Goal: Task Accomplishment & Management: Manage account settings

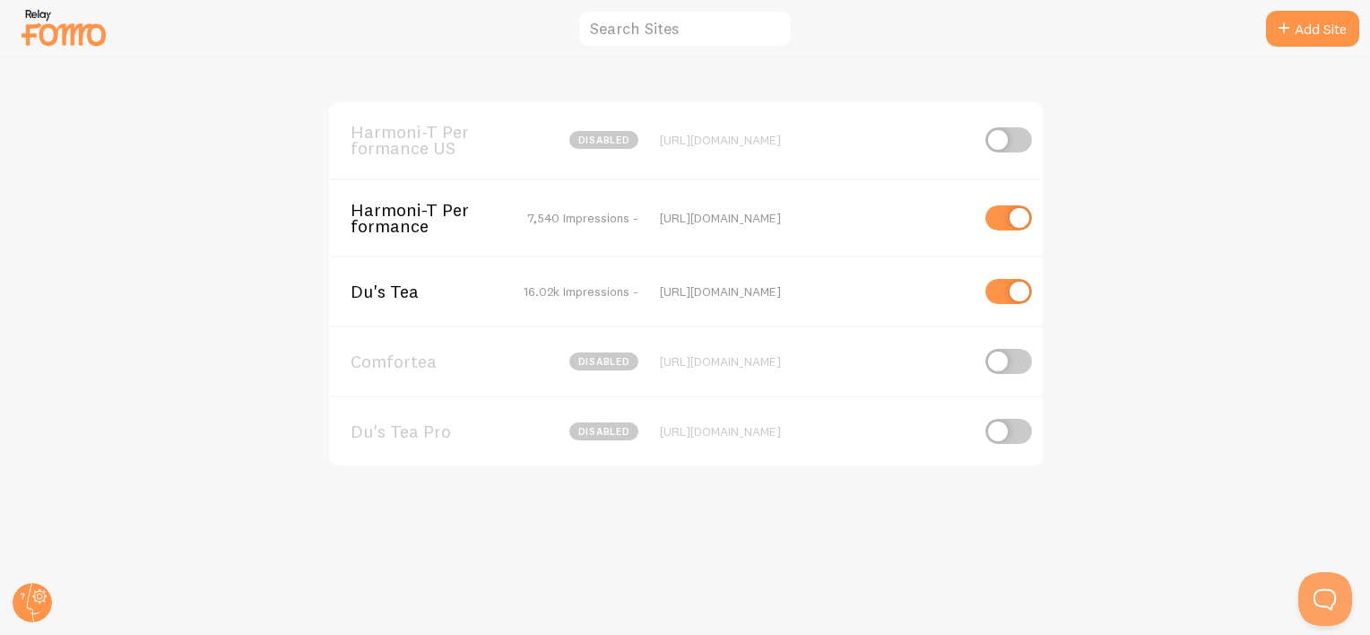
click at [388, 230] on span "Harmoni-T Performance" at bounding box center [423, 218] width 144 height 33
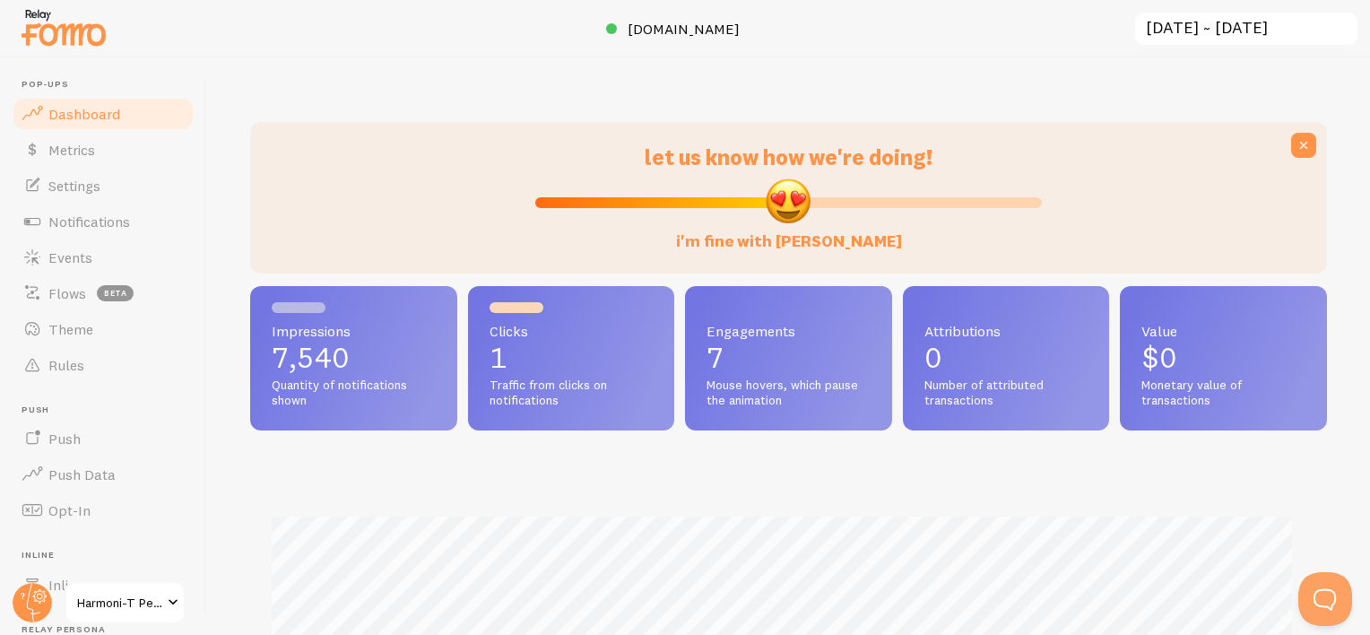
scroll to position [471, 1063]
click at [70, 259] on span "Events" at bounding box center [70, 257] width 44 height 18
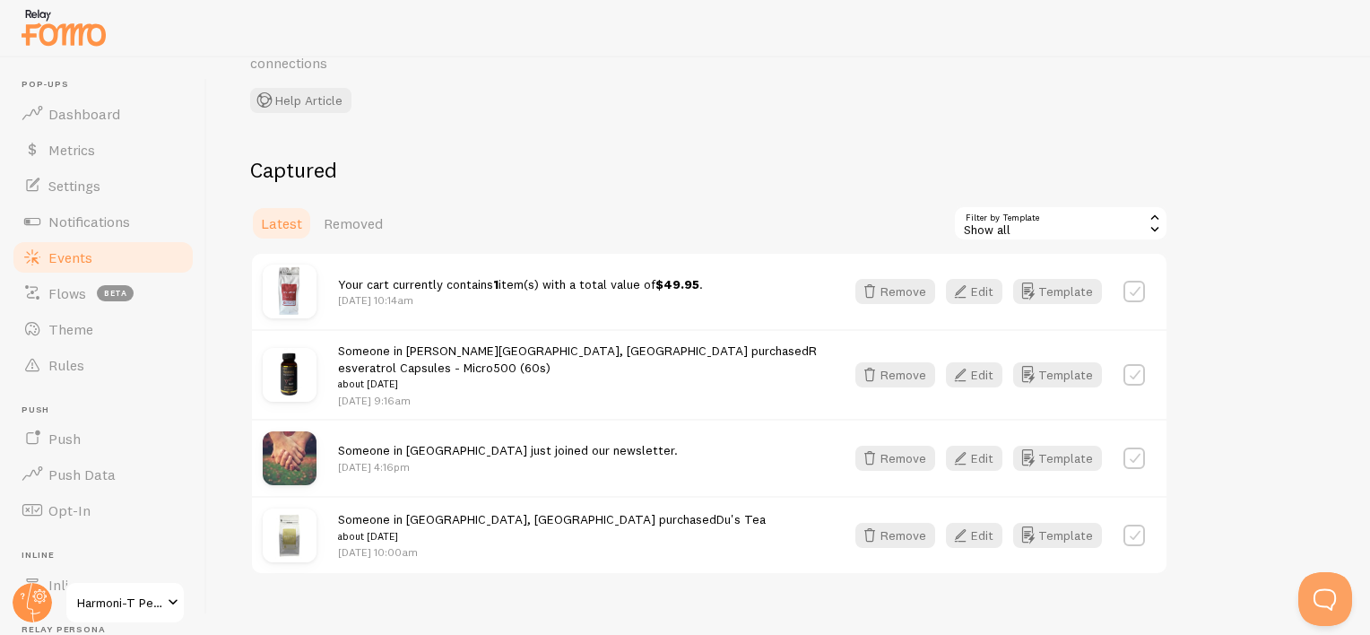
scroll to position [122, 0]
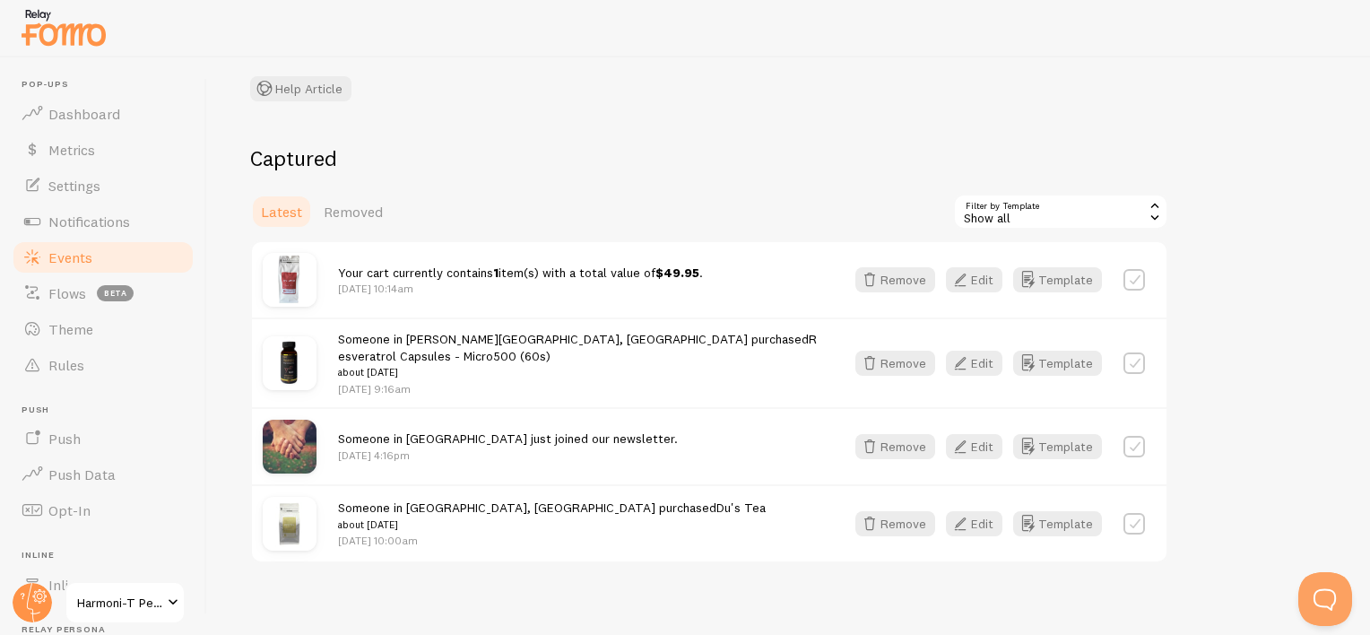
click at [366, 214] on span "Removed" at bounding box center [353, 212] width 59 height 18
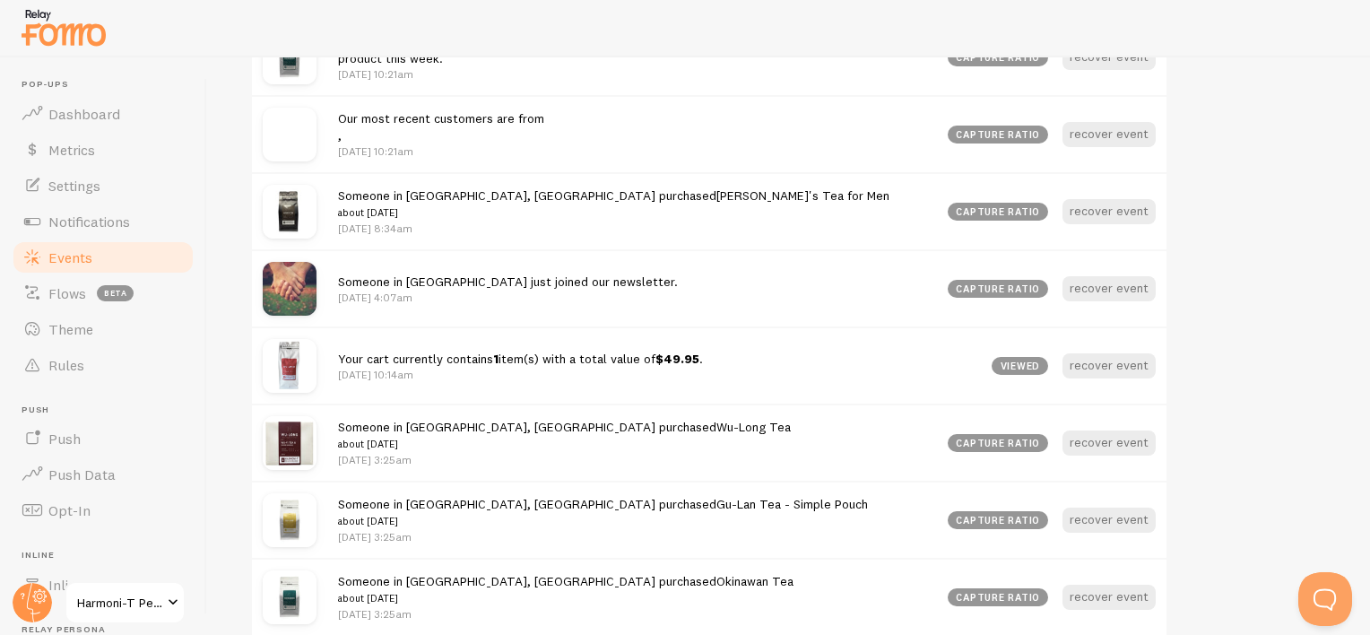
scroll to position [448, 0]
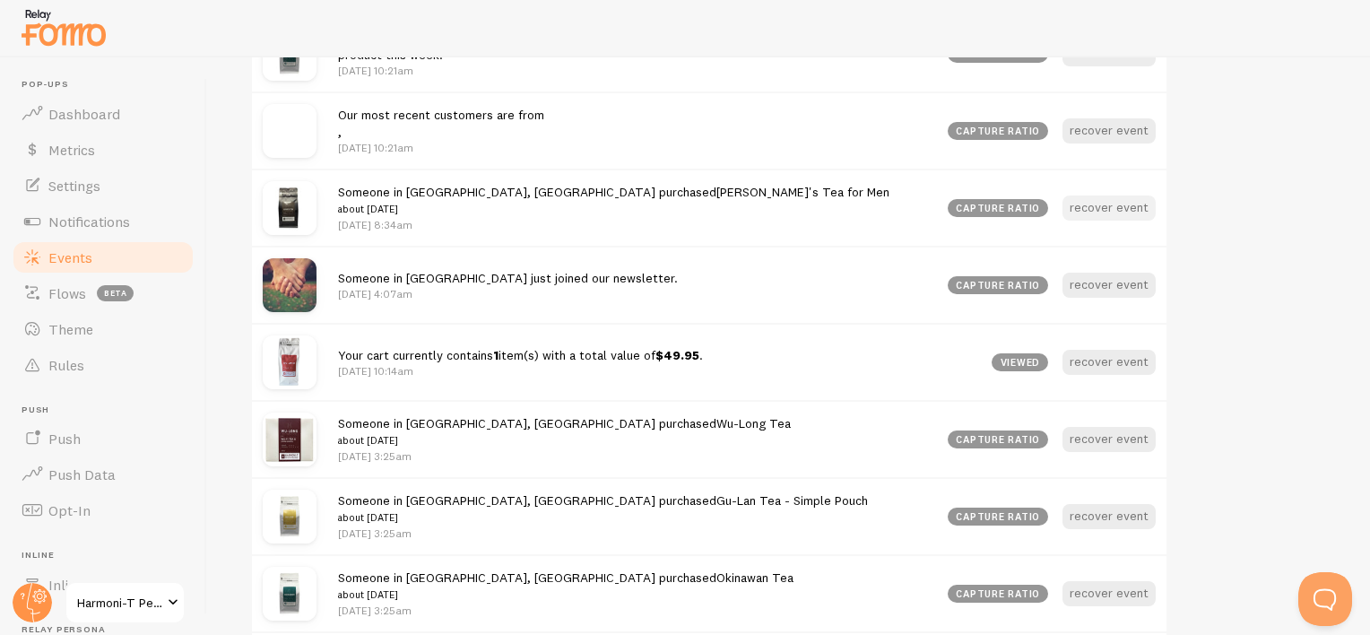
click at [1094, 208] on button "recover event" at bounding box center [1109, 207] width 93 height 25
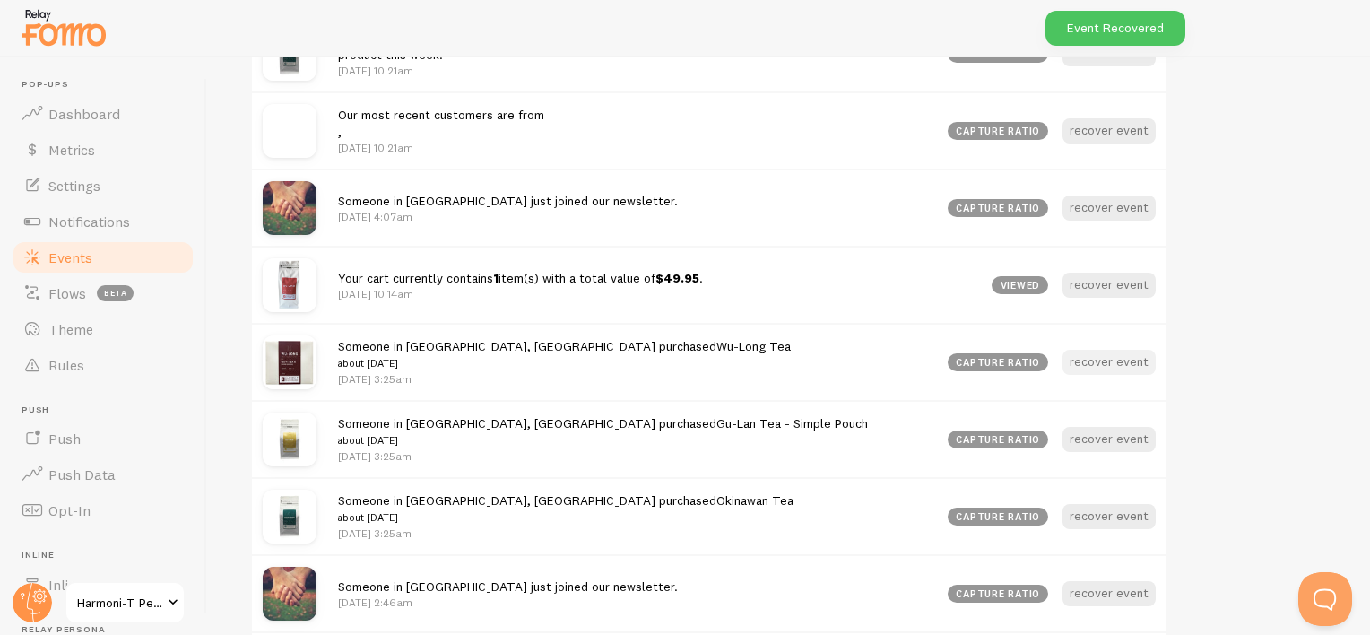
click at [1103, 359] on button "recover event" at bounding box center [1109, 362] width 93 height 25
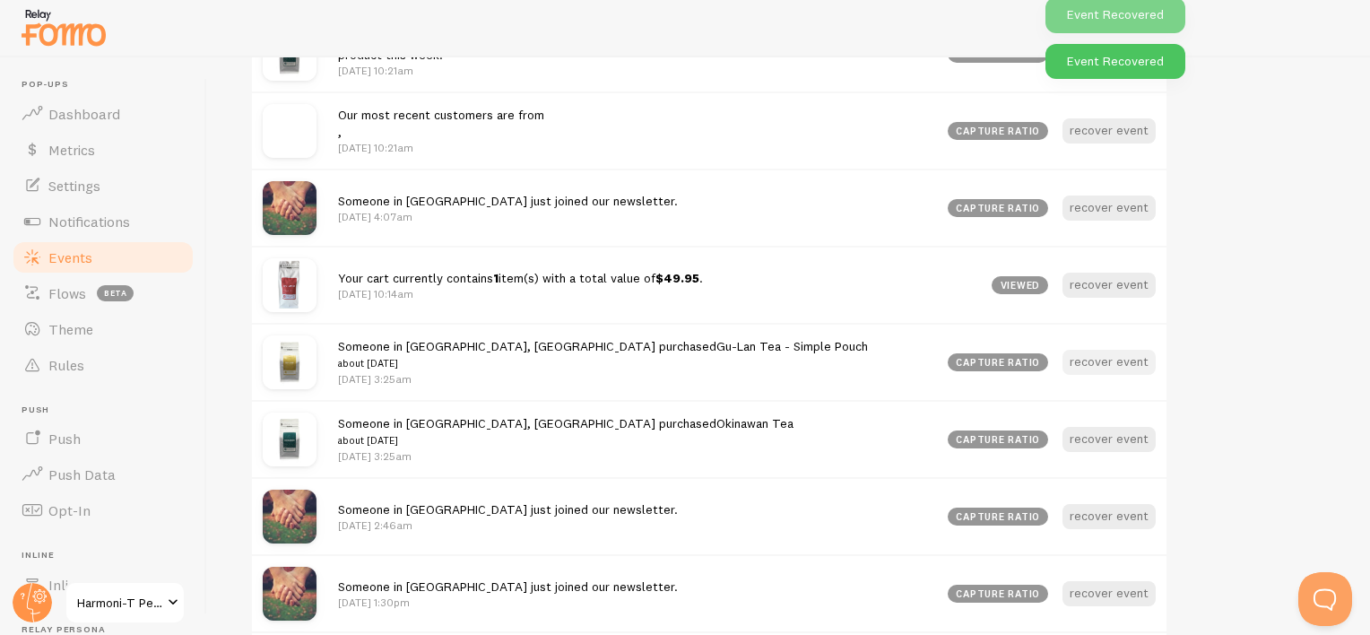
click at [1118, 366] on button "recover event" at bounding box center [1109, 362] width 93 height 25
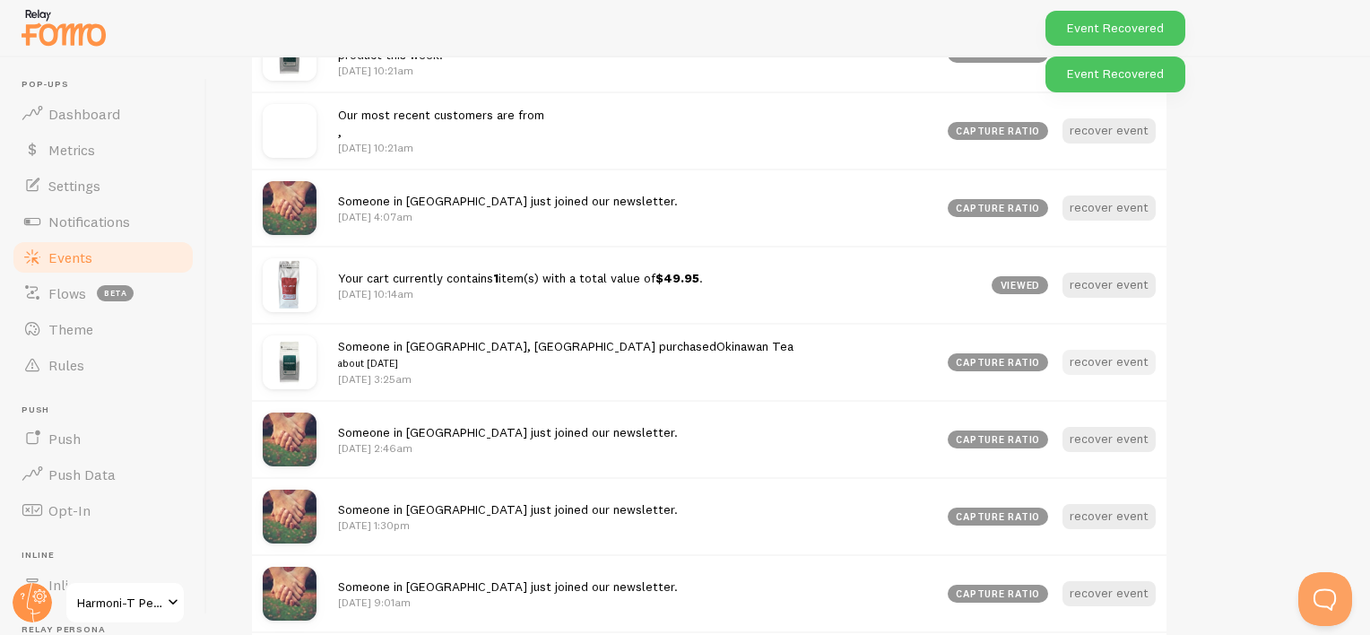
click at [1125, 361] on button "recover event" at bounding box center [1109, 362] width 93 height 25
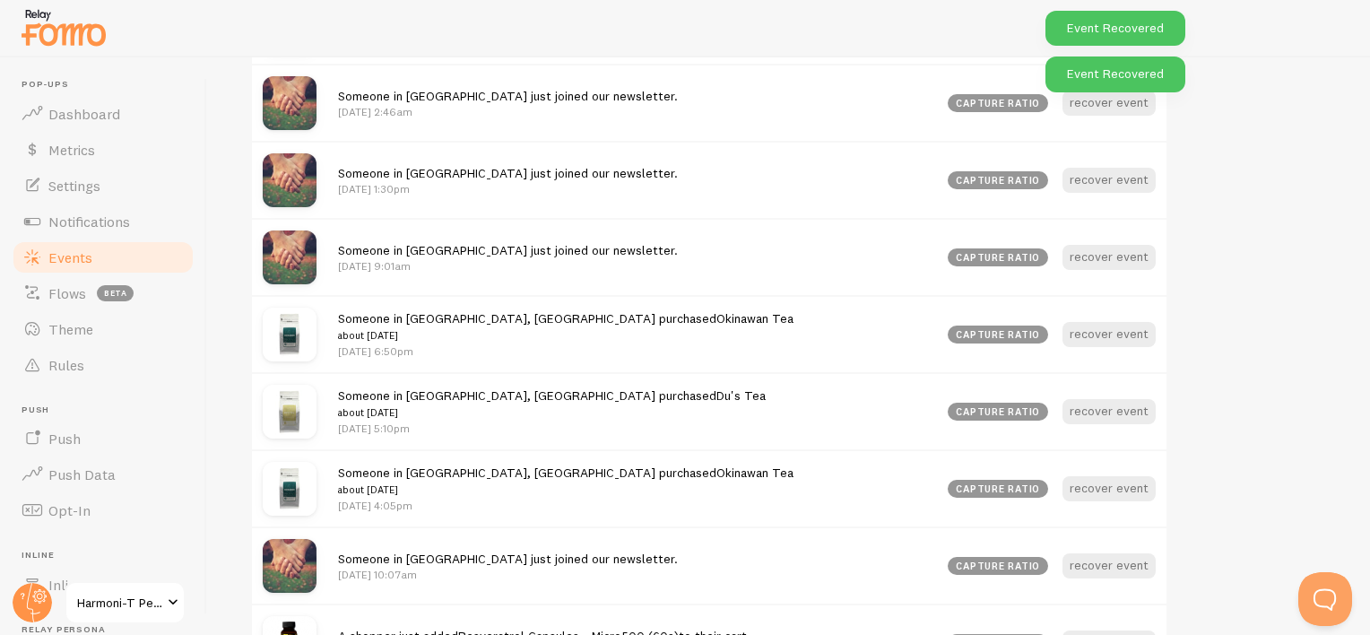
scroll to position [717, 0]
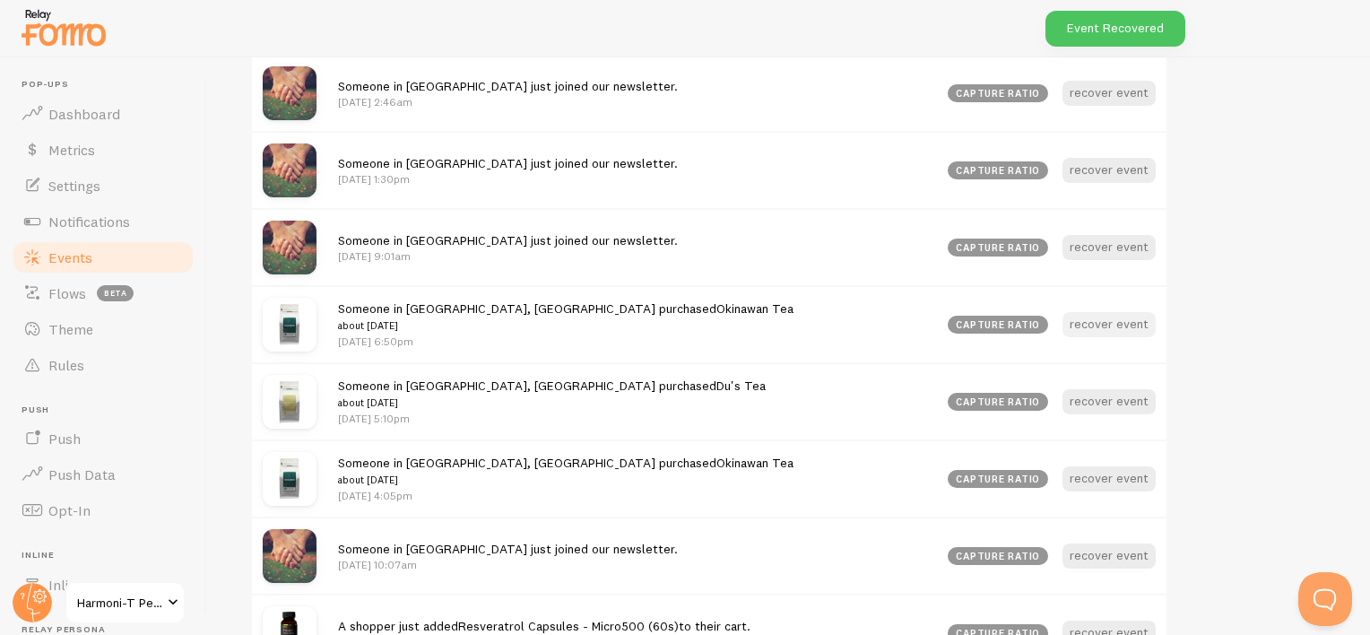
click at [1143, 323] on button "recover event" at bounding box center [1109, 324] width 93 height 25
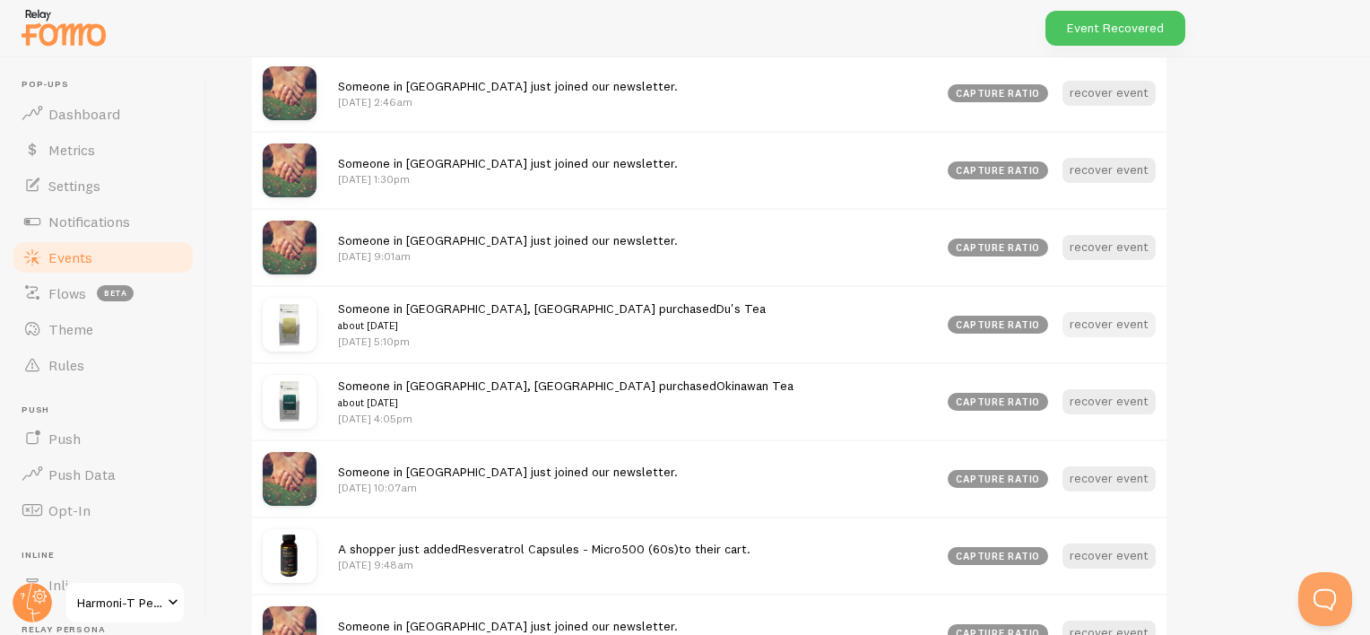
click at [1114, 316] on button "recover event" at bounding box center [1109, 324] width 93 height 25
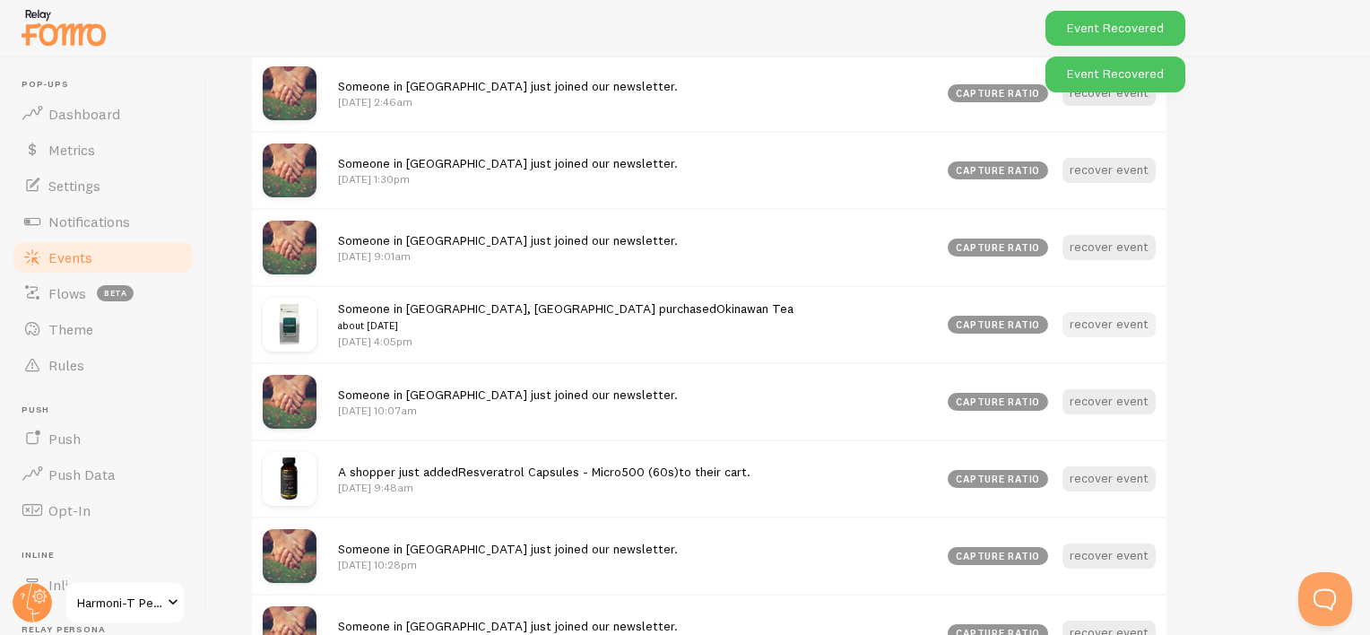
click at [1119, 326] on button "recover event" at bounding box center [1109, 324] width 93 height 25
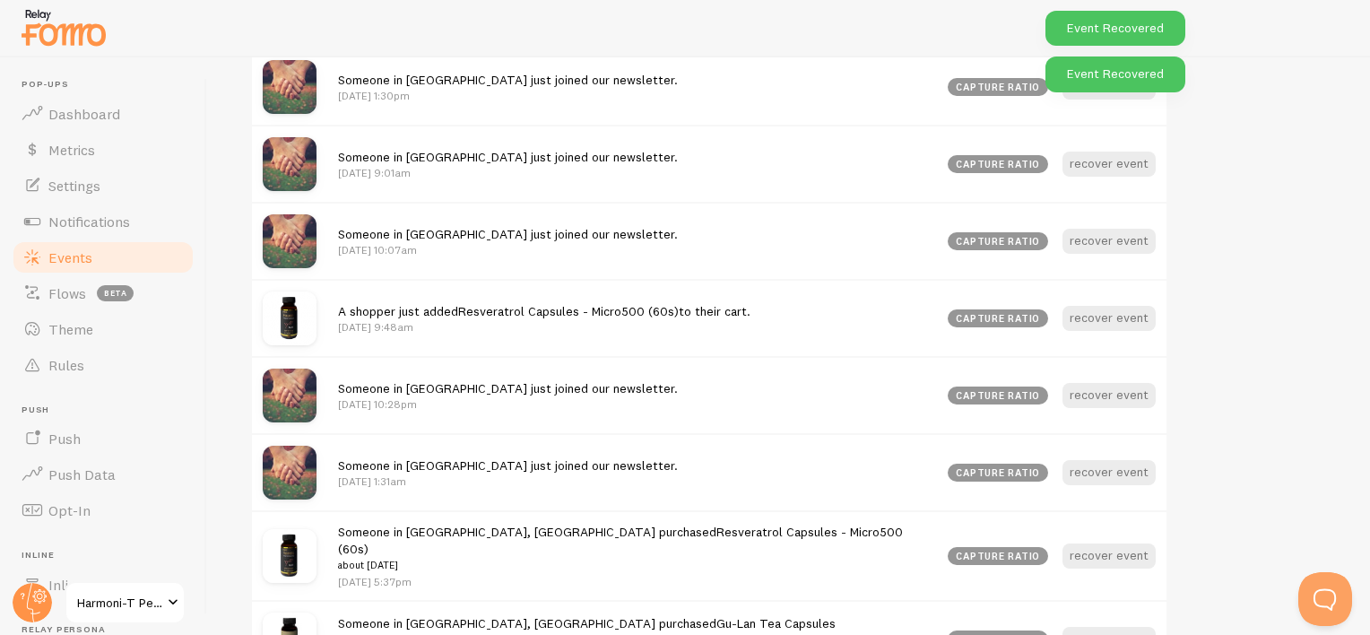
scroll to position [897, 0]
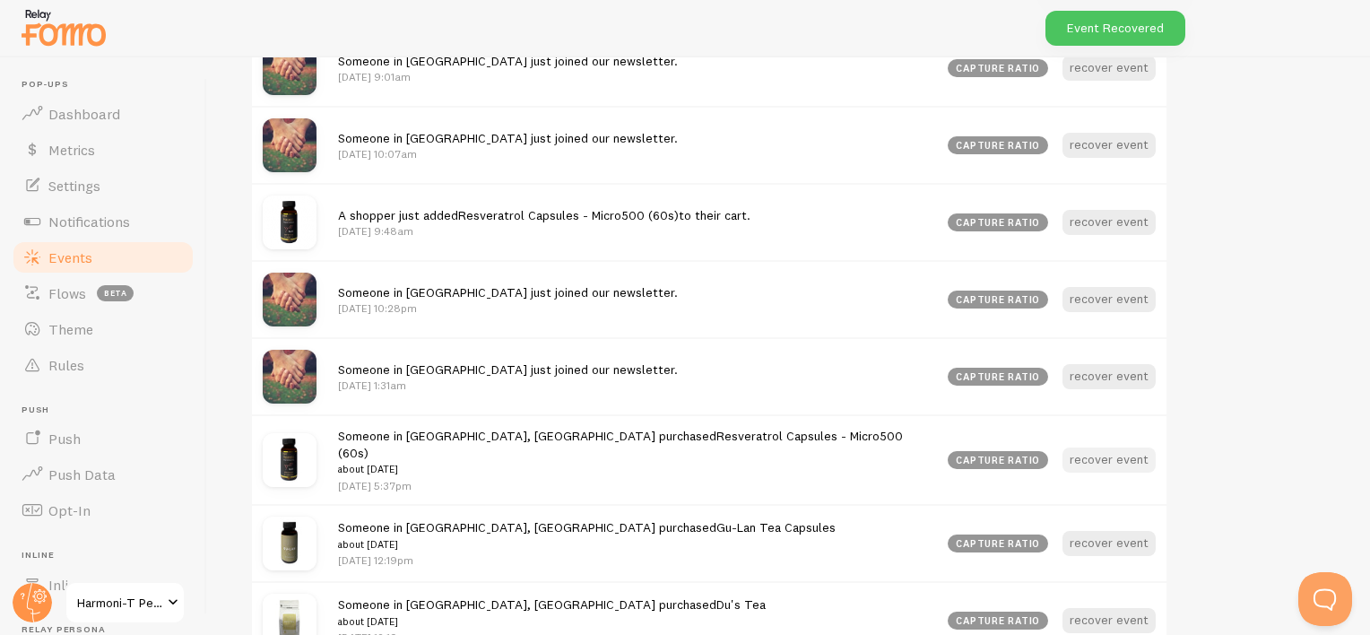
click at [1130, 451] on button "recover event" at bounding box center [1109, 459] width 93 height 25
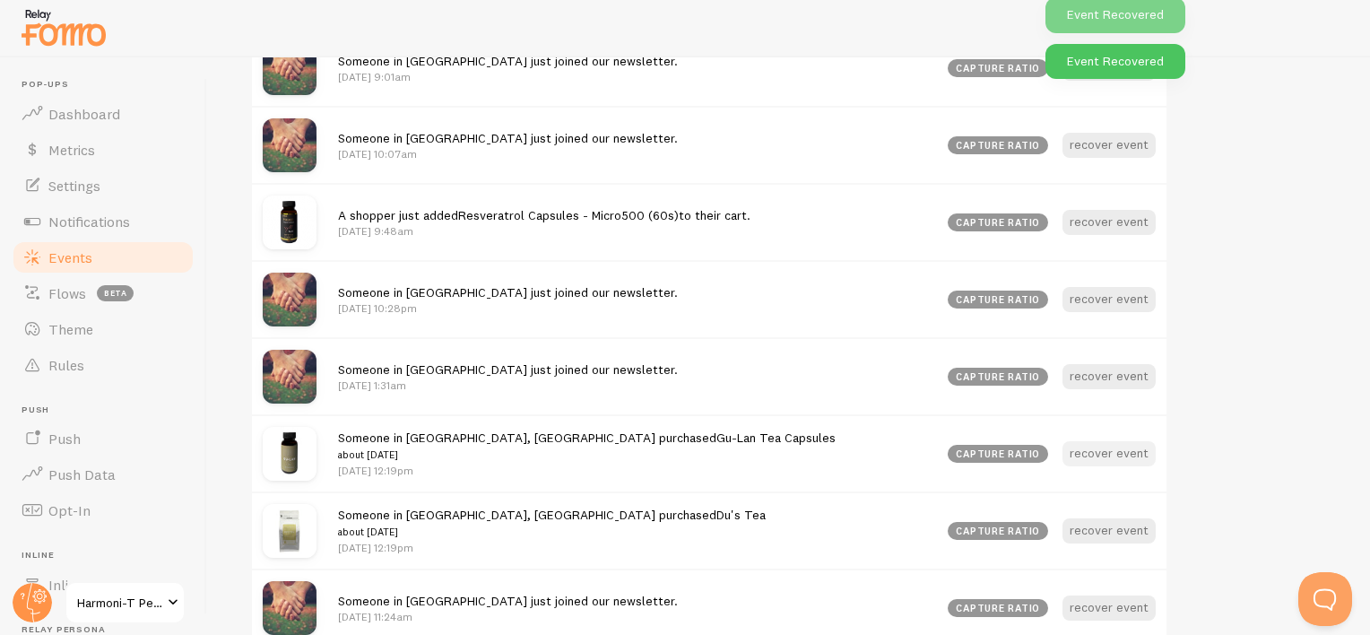
click at [1094, 449] on button "recover event" at bounding box center [1109, 453] width 93 height 25
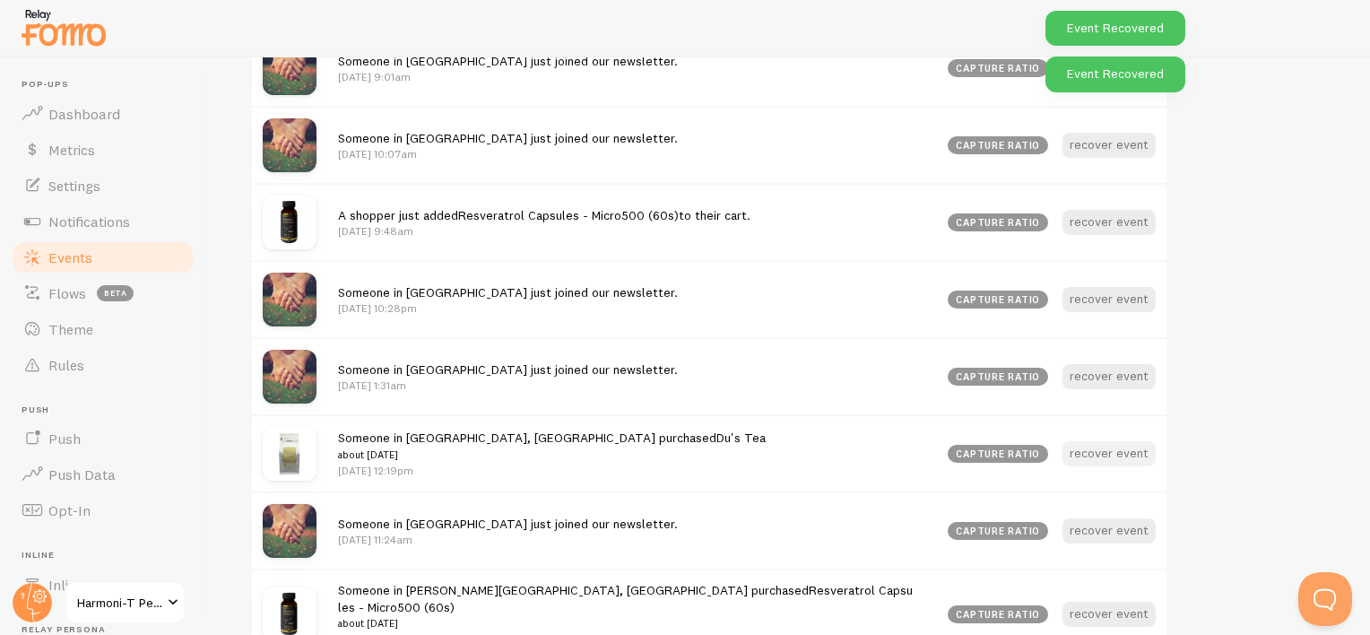
click at [1085, 446] on button "recover event" at bounding box center [1109, 453] width 93 height 25
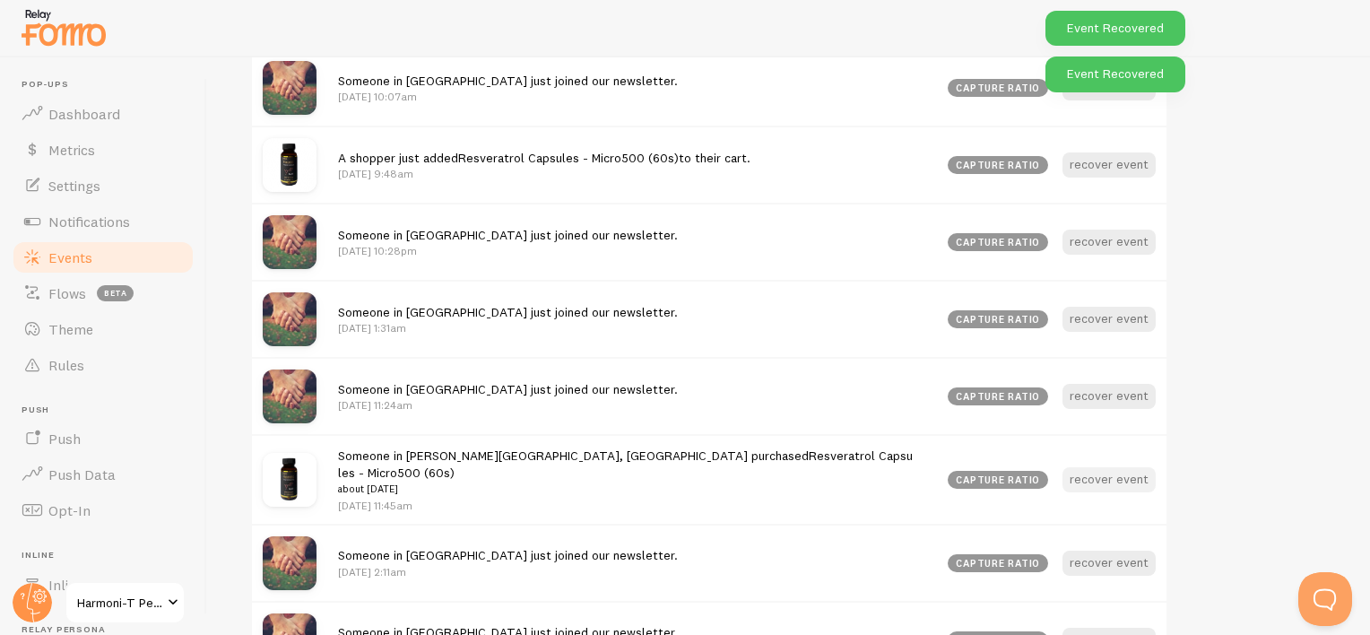
scroll to position [986, 0]
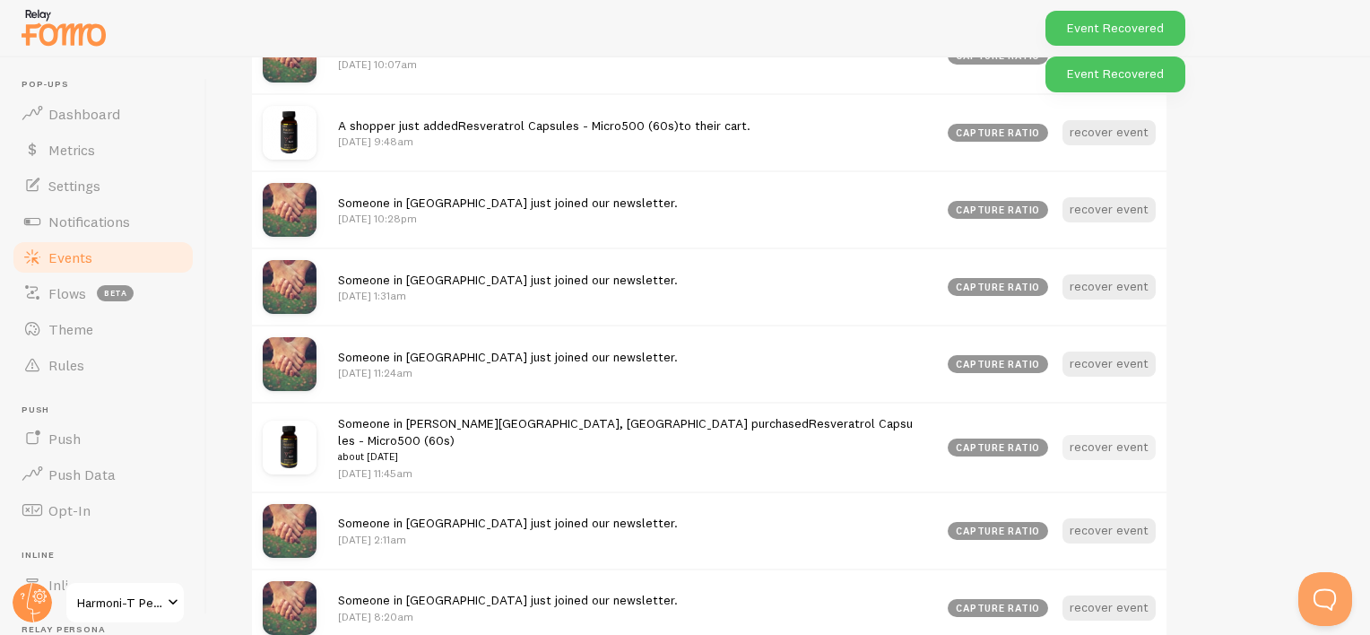
click at [1097, 435] on button "recover event" at bounding box center [1109, 447] width 93 height 25
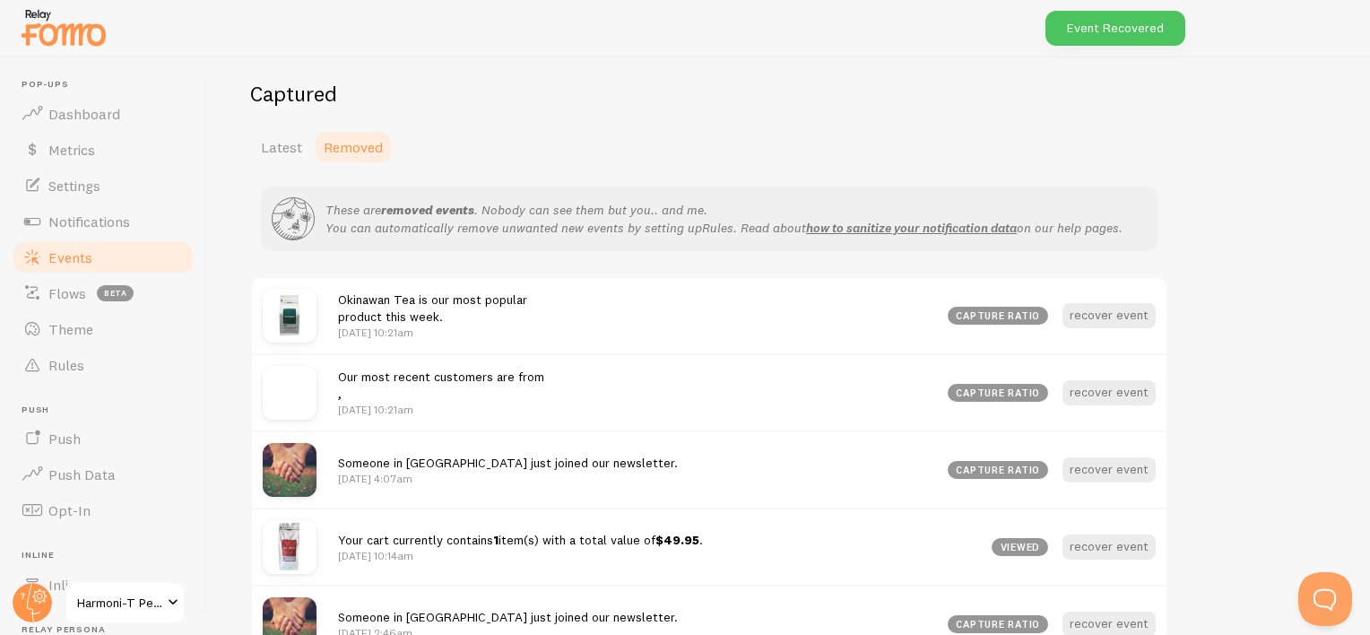
scroll to position [90, 0]
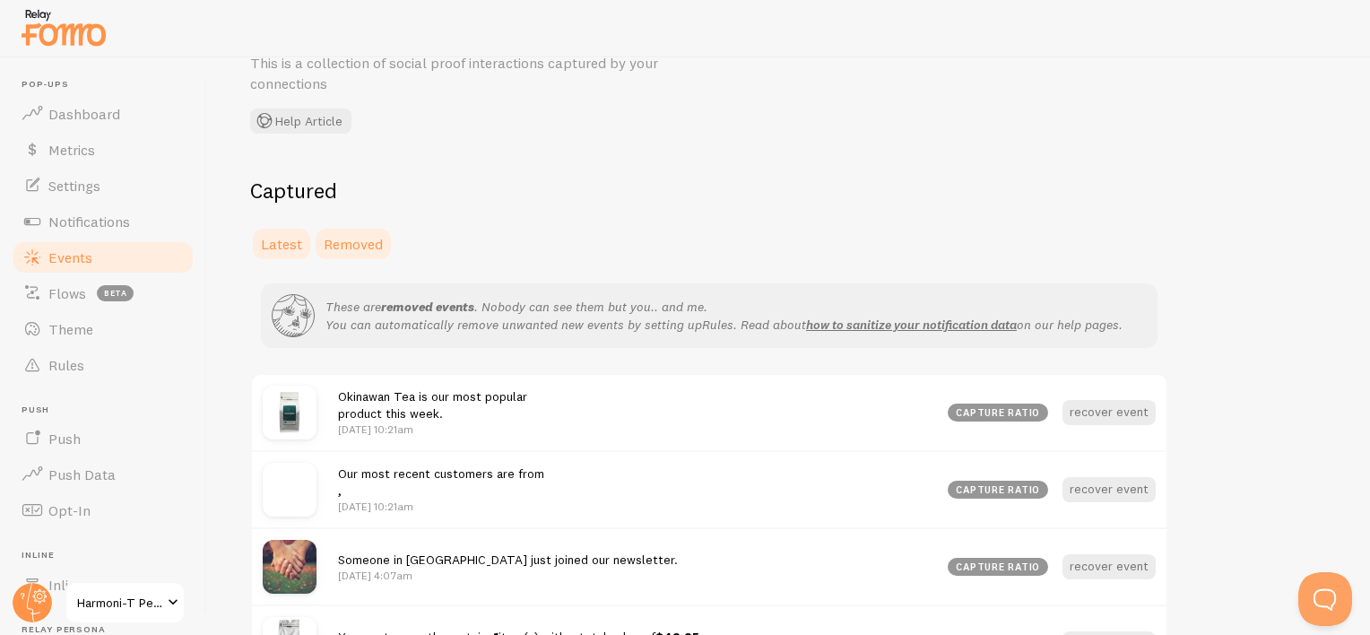
click at [287, 252] on span "Latest" at bounding box center [281, 244] width 41 height 18
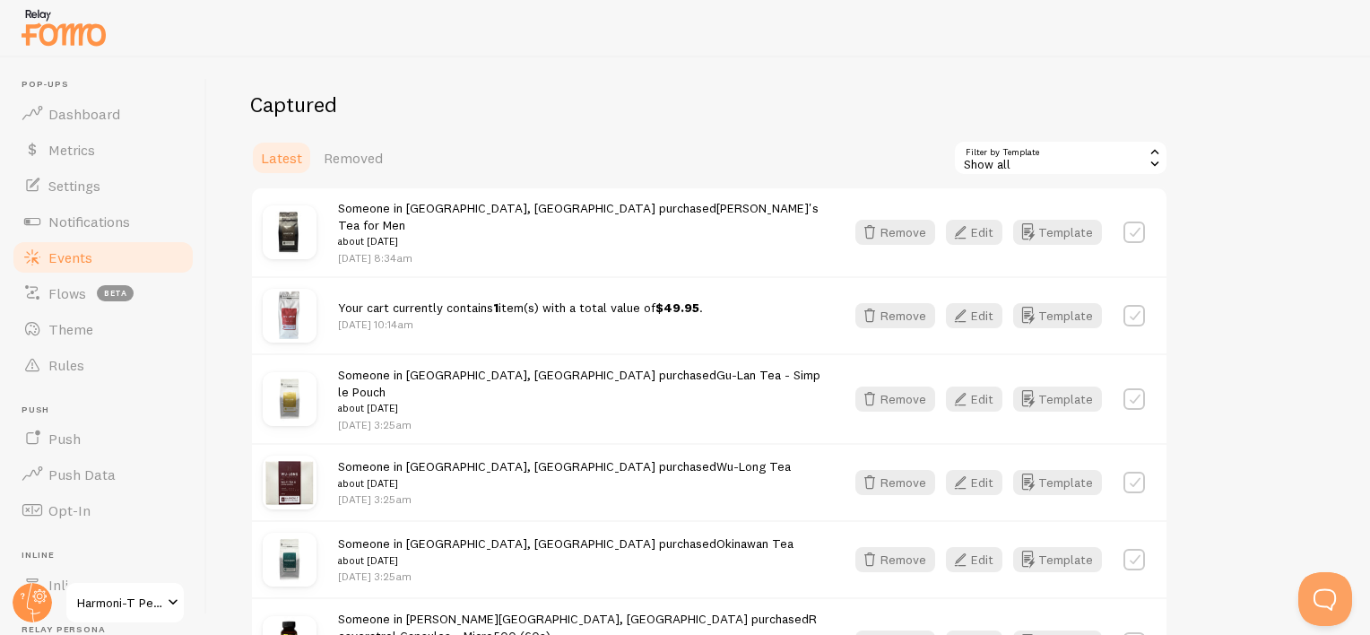
scroll to position [179, 0]
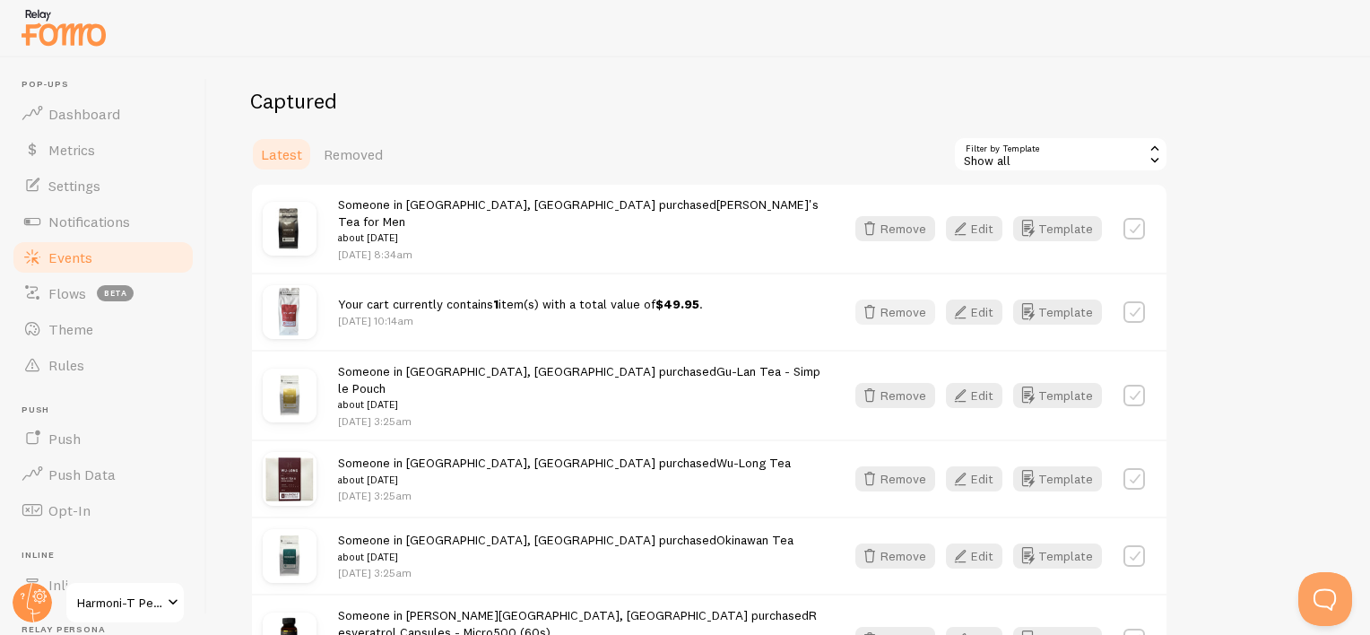
click at [881, 301] on icon "button" at bounding box center [870, 312] width 22 height 22
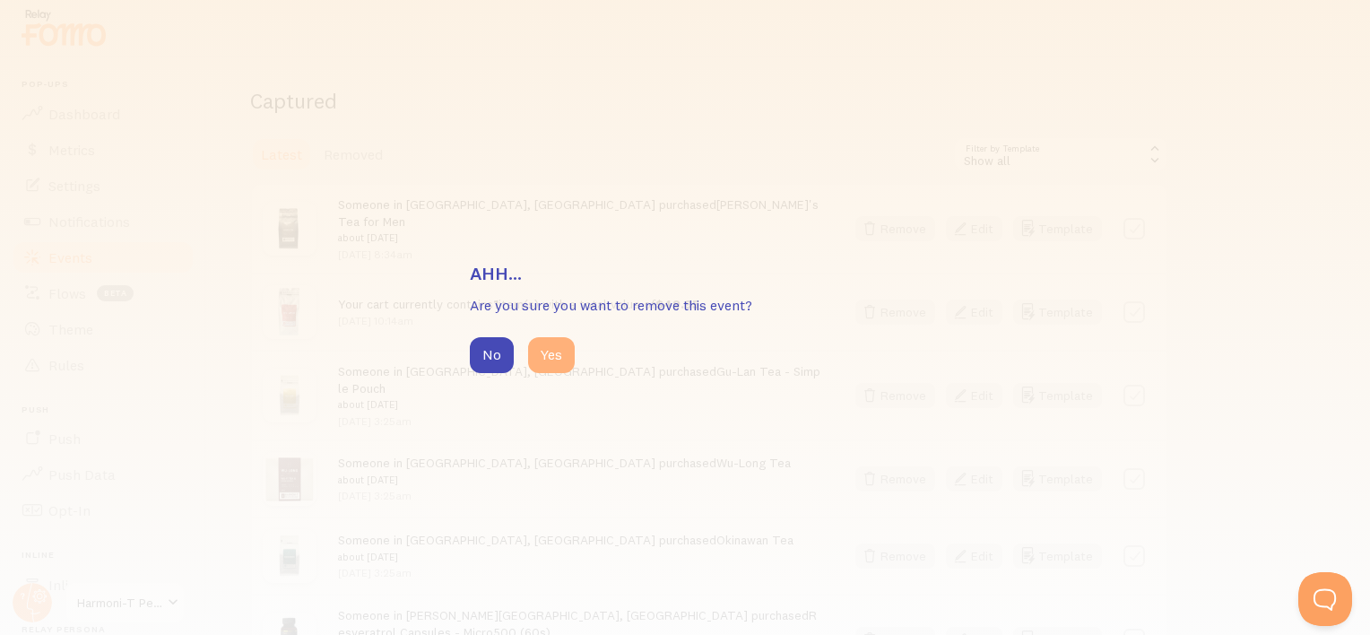
click at [557, 352] on button "Yes" at bounding box center [551, 355] width 47 height 36
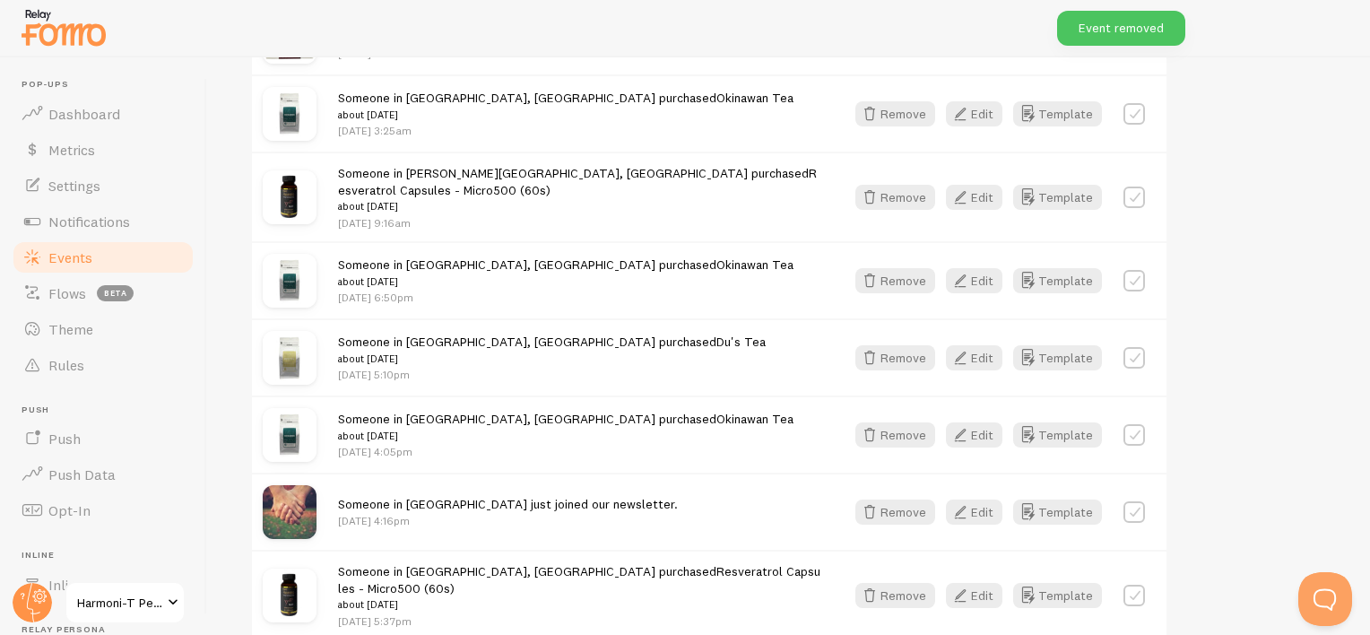
scroll to position [724, 0]
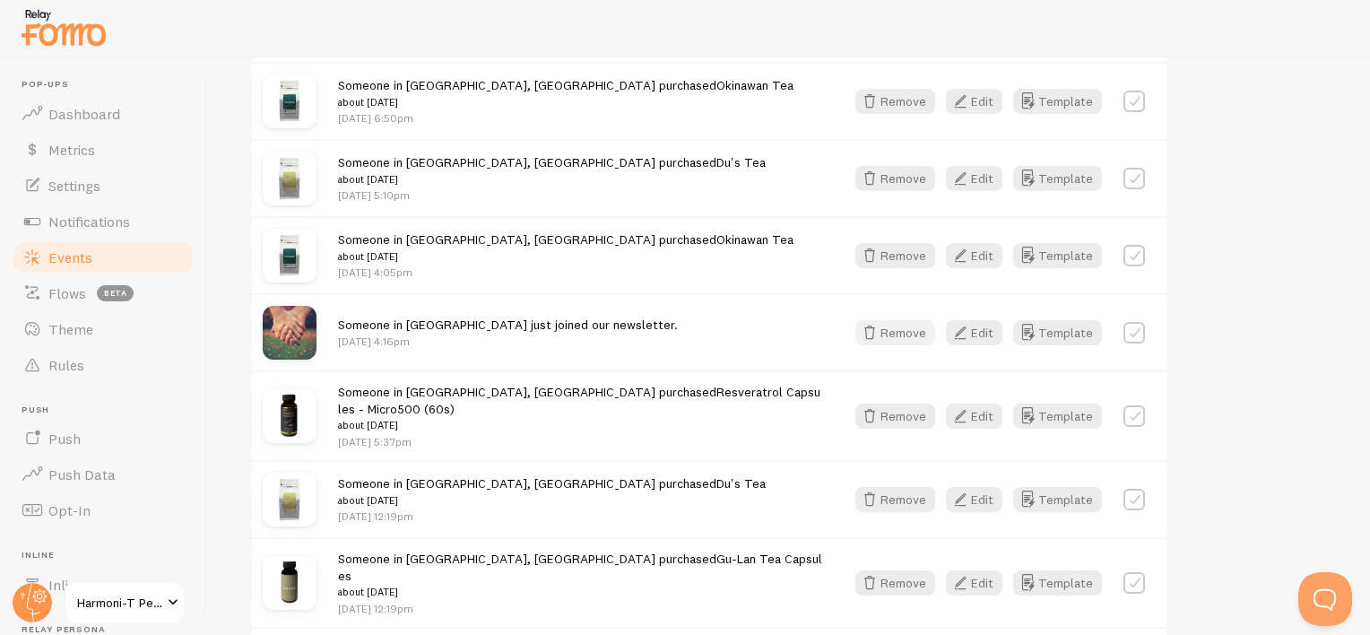
click at [894, 320] on button "Remove" at bounding box center [896, 332] width 80 height 25
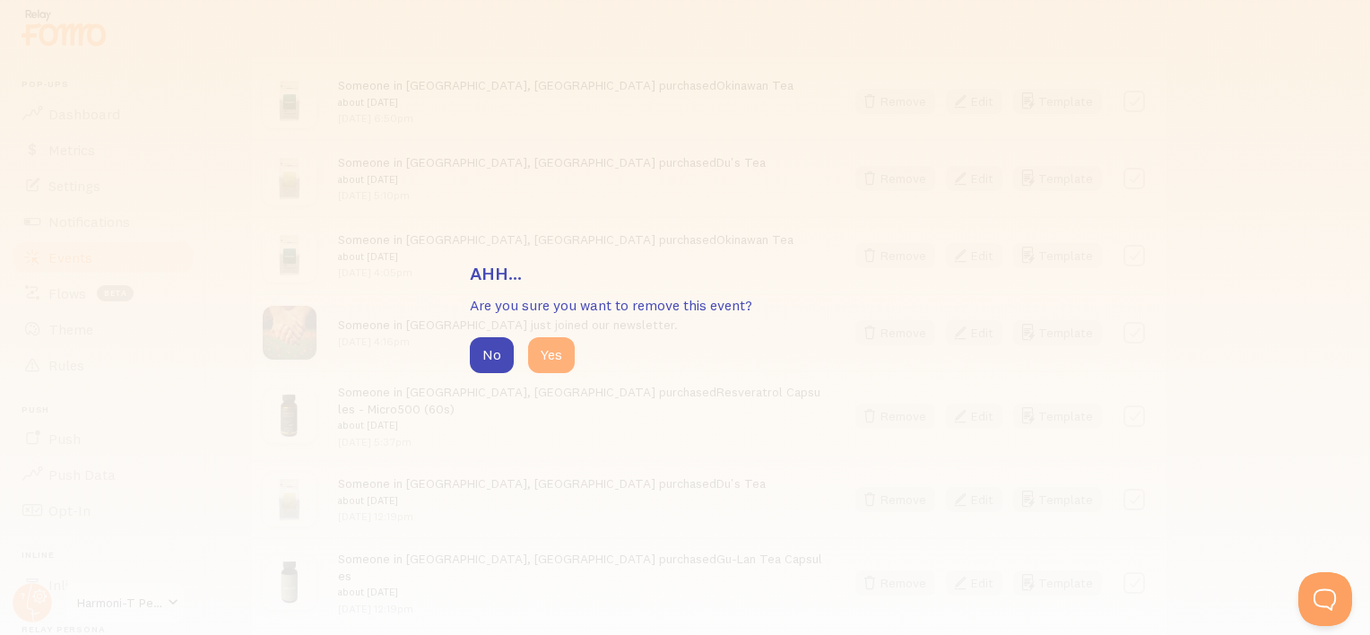
click at [556, 353] on button "Yes" at bounding box center [551, 355] width 47 height 36
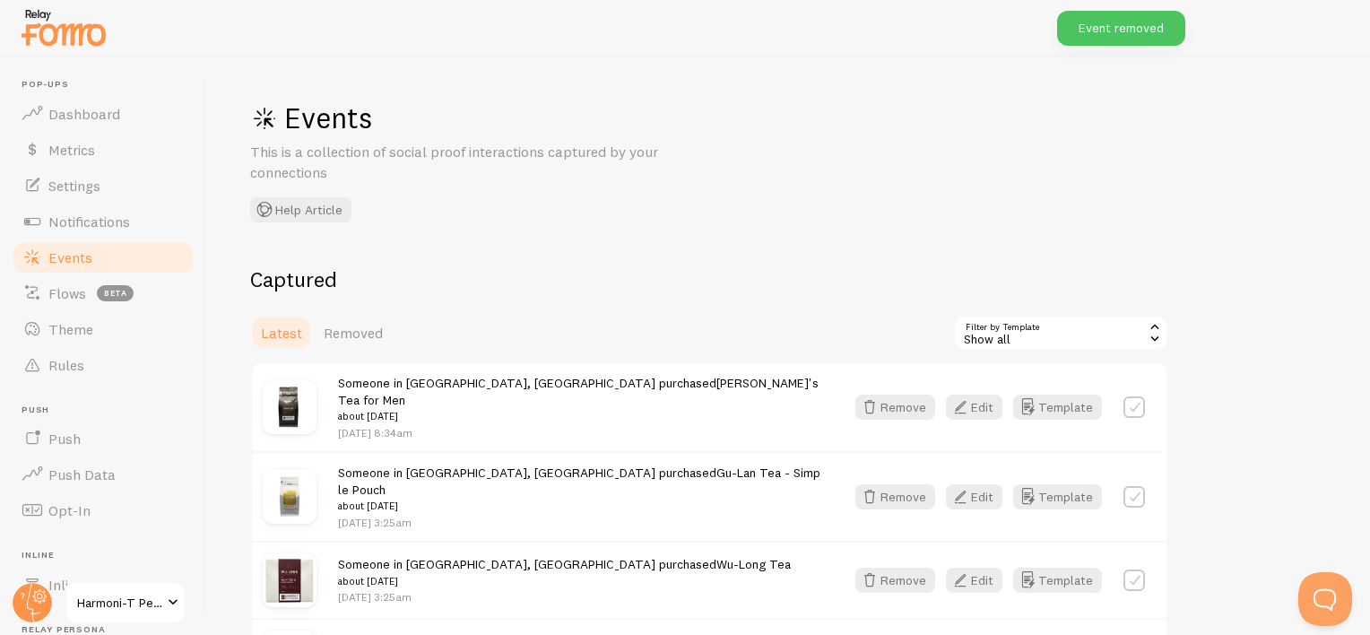
scroll to position [0, 0]
click at [108, 602] on span "Harmoni-T Performance" at bounding box center [119, 603] width 85 height 22
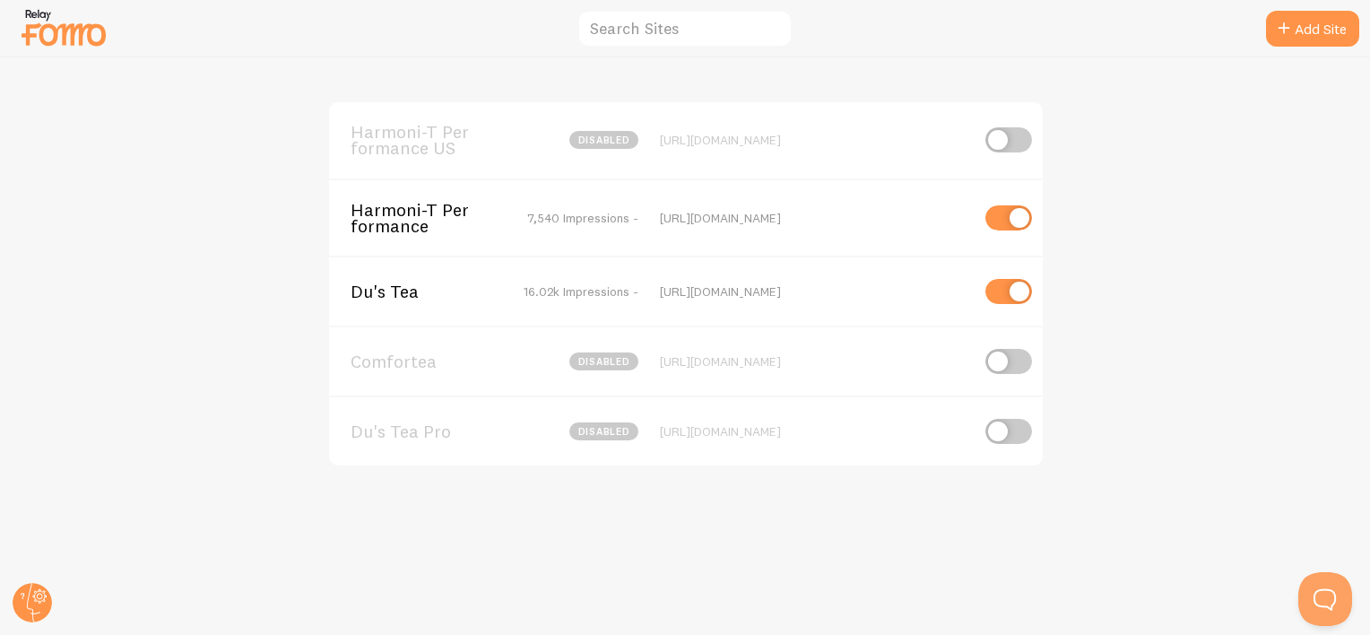
click at [376, 291] on span "Du's Tea" at bounding box center [423, 291] width 144 height 16
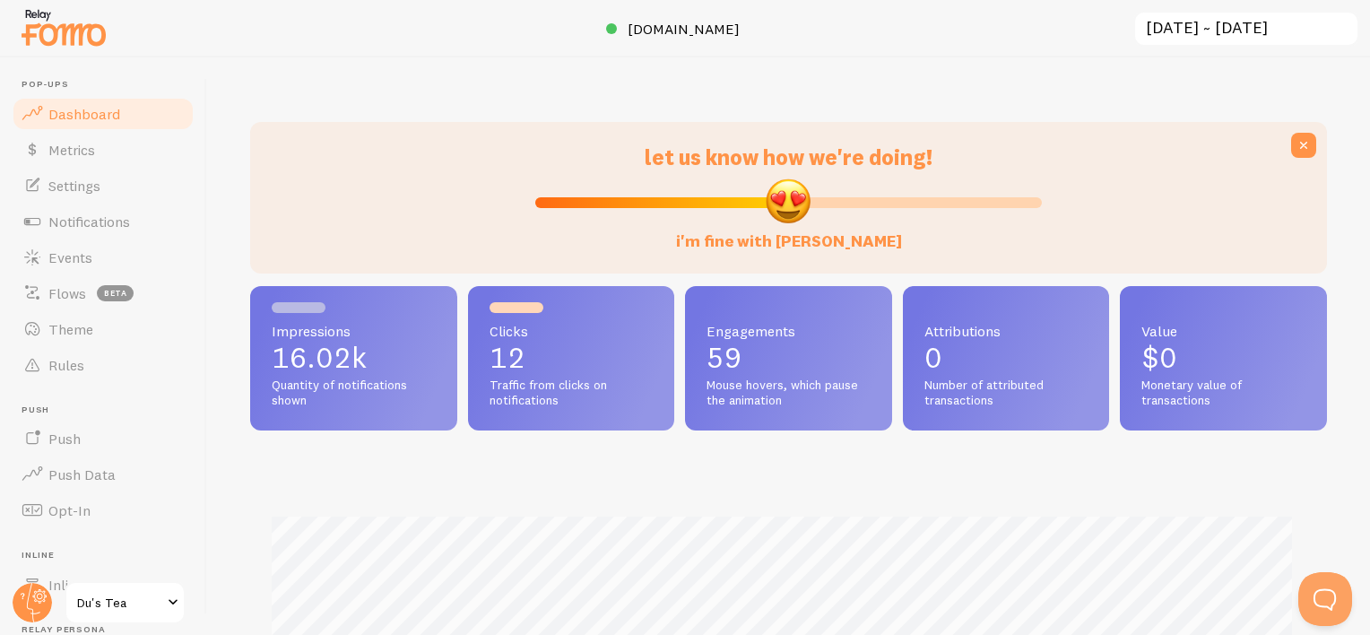
scroll to position [471, 1063]
click at [57, 253] on span "Events" at bounding box center [70, 257] width 44 height 18
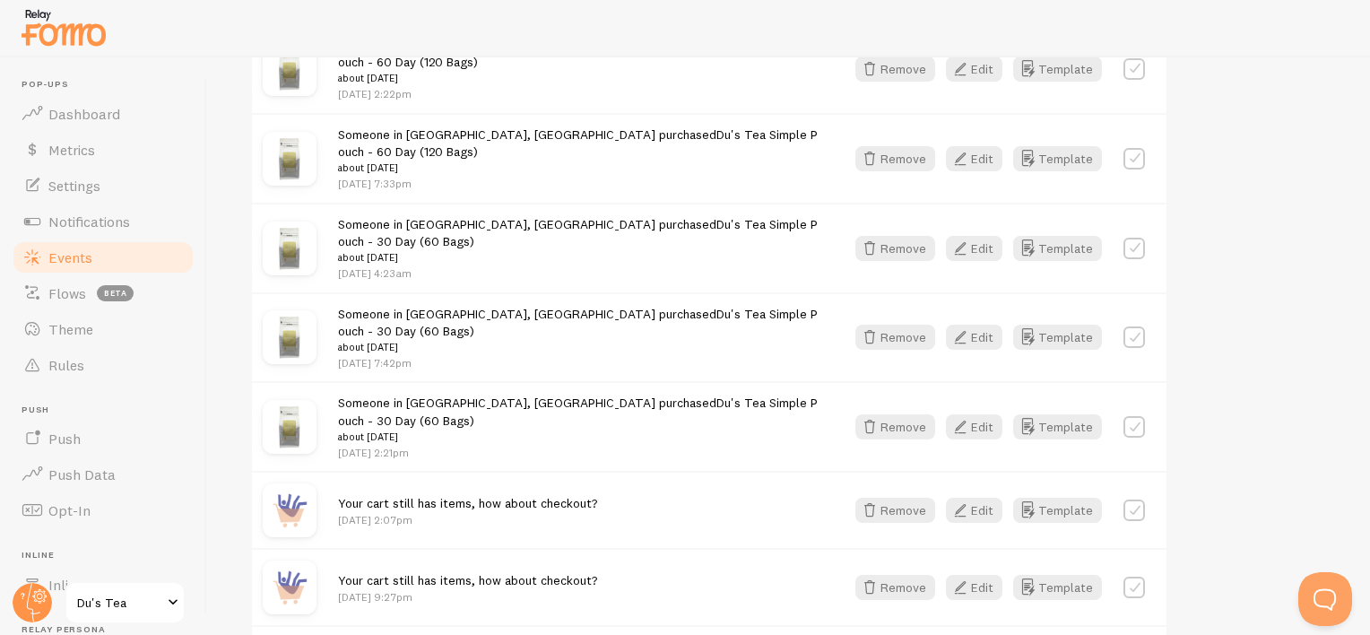
scroll to position [1409, 0]
